Goal: Book appointment/travel/reservation

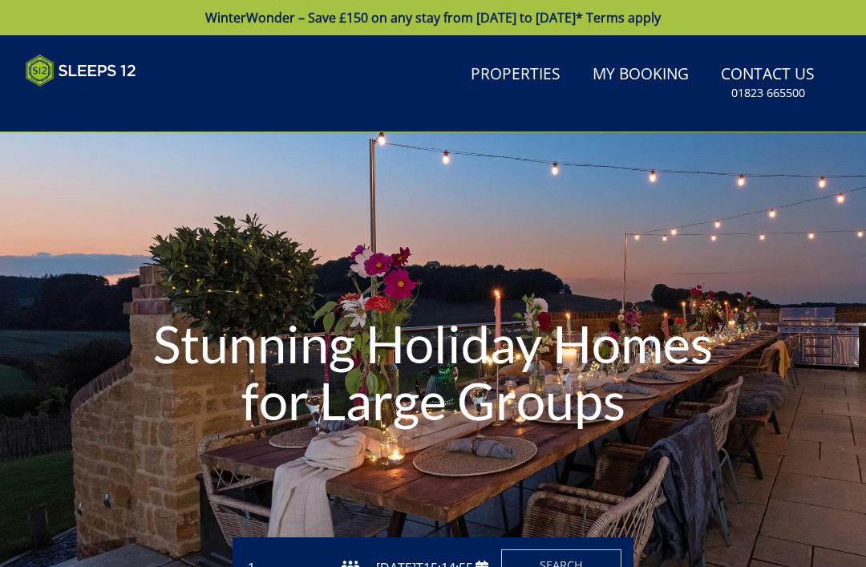
type input "[DATE]"
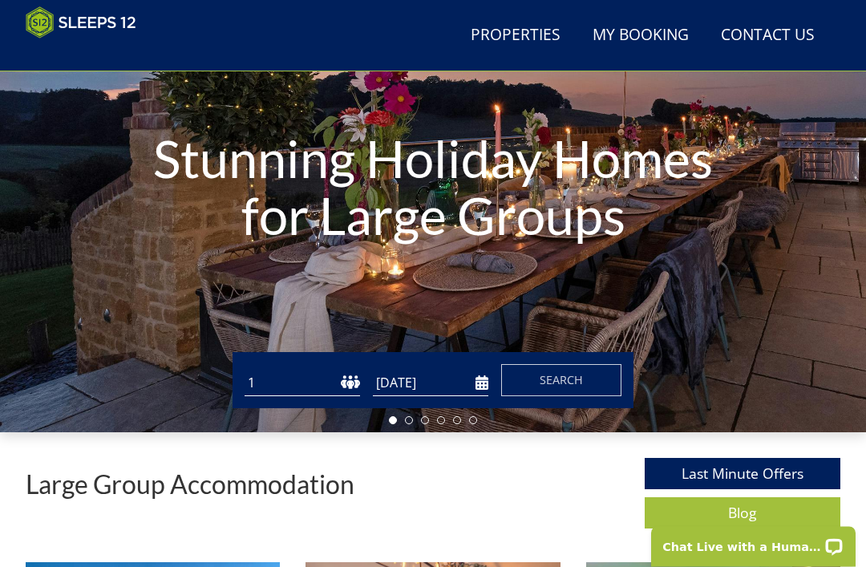
scroll to position [182, 0]
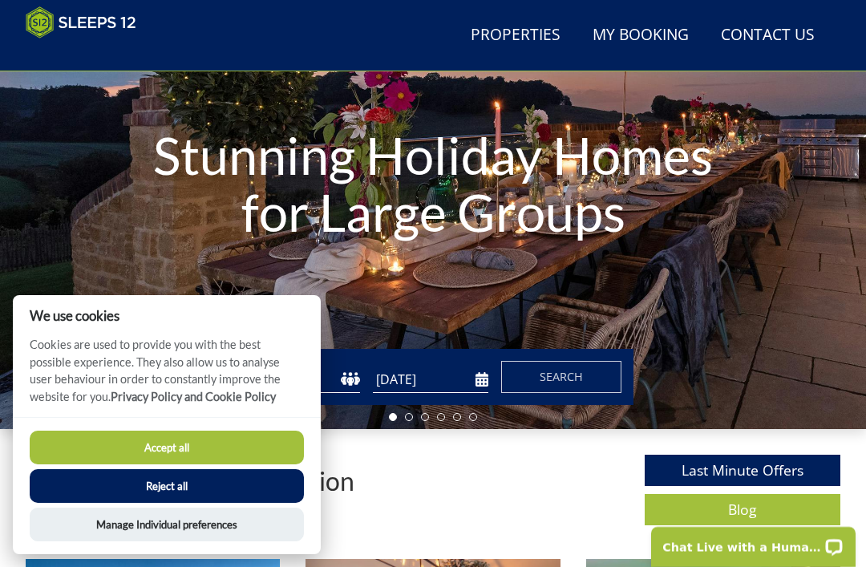
click at [86, 464] on button "Accept all" at bounding box center [167, 447] width 274 height 34
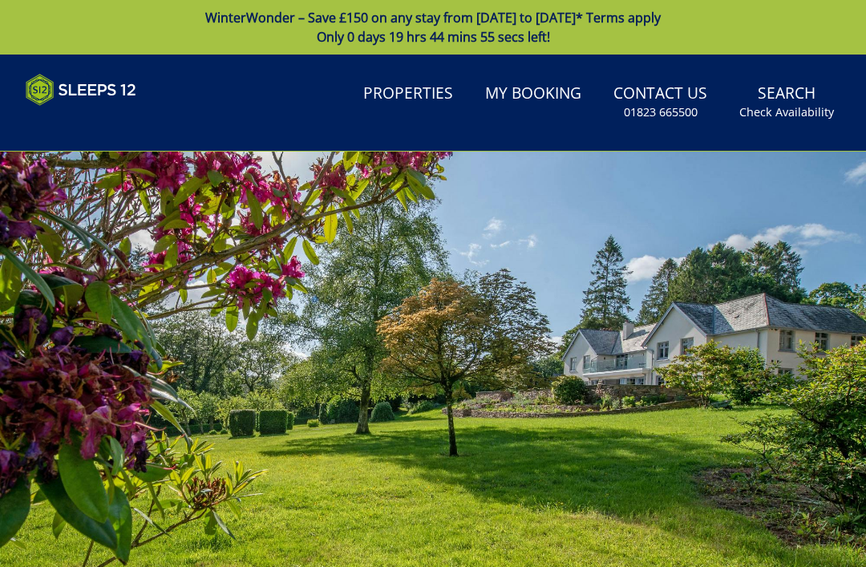
click at [434, 98] on link "Properties" at bounding box center [408, 94] width 103 height 36
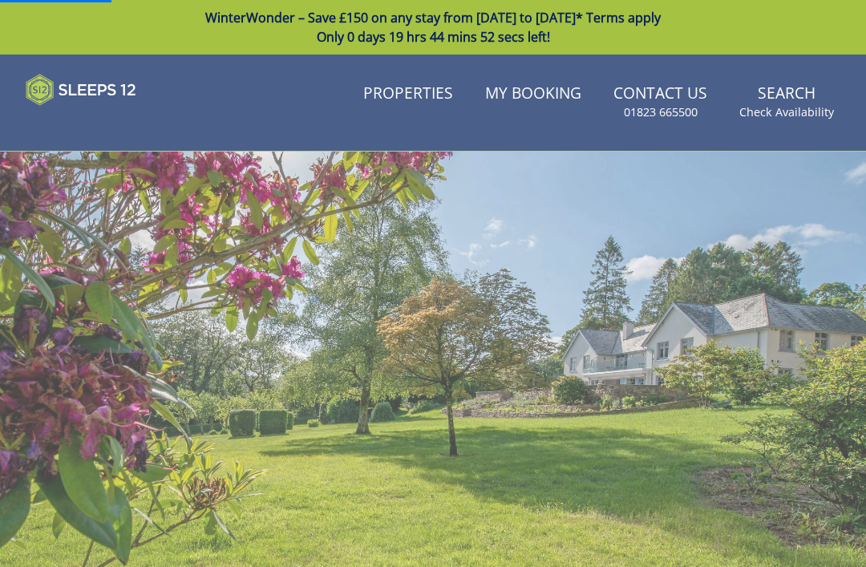
click at [425, 94] on link "Properties" at bounding box center [408, 94] width 103 height 36
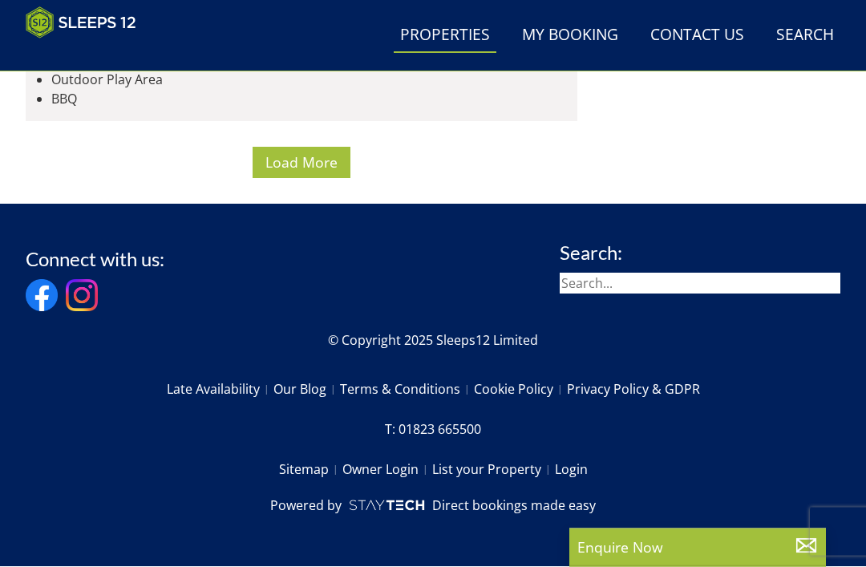
scroll to position [12161, 0]
